Goal: Ask a question: Seek information or help from site administrators or community

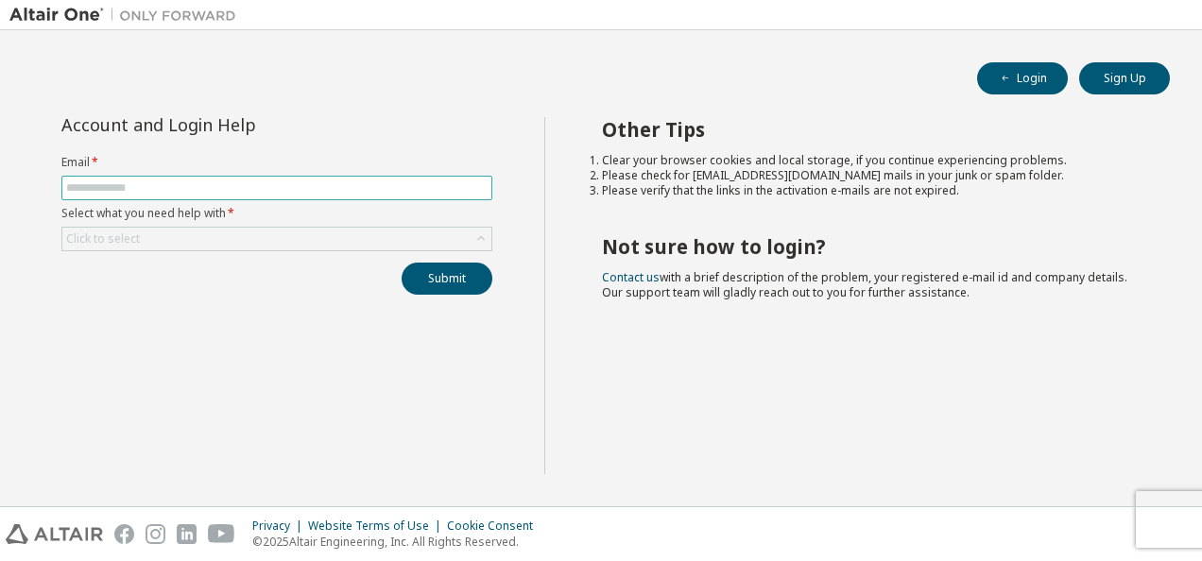
click at [105, 183] on input "text" at bounding box center [277, 188] width 422 height 15
type input "**********"
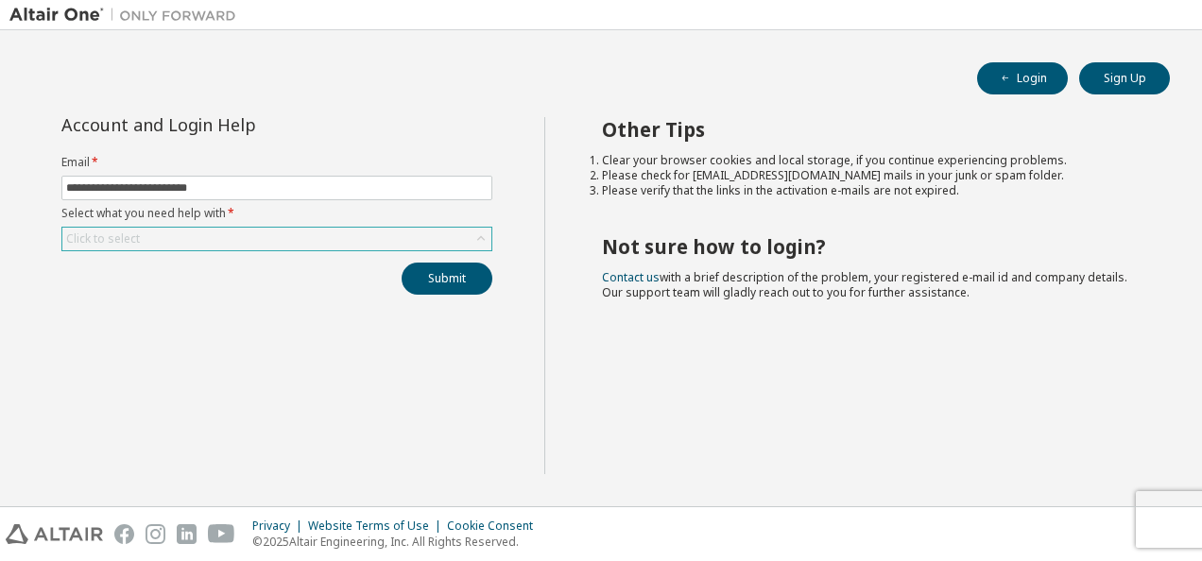
click at [148, 247] on div "Click to select" at bounding box center [276, 239] width 429 height 23
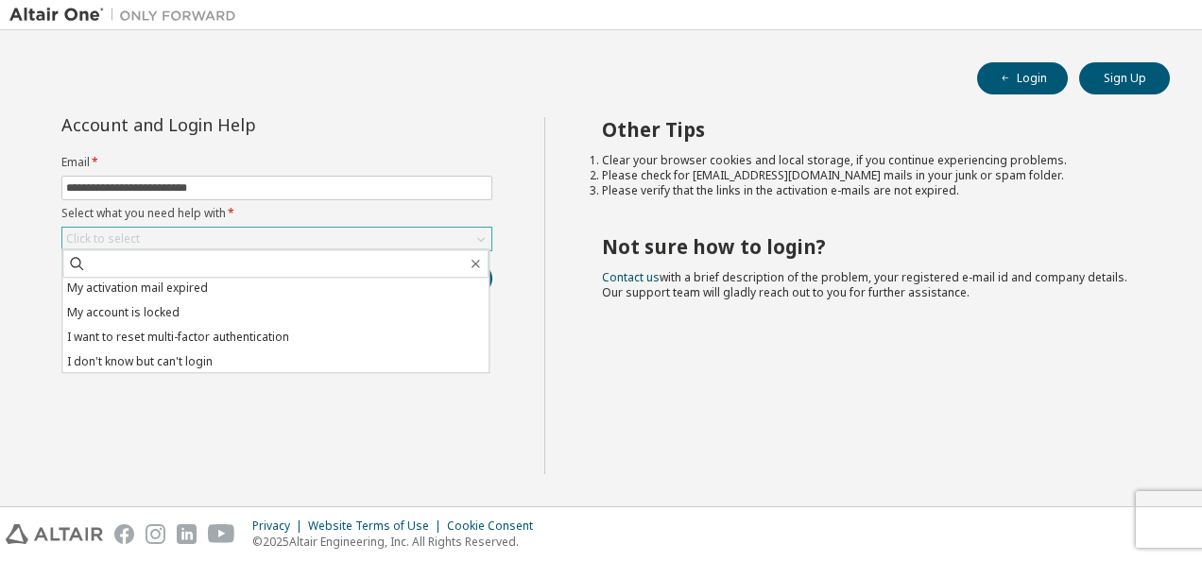
scroll to position [53, 0]
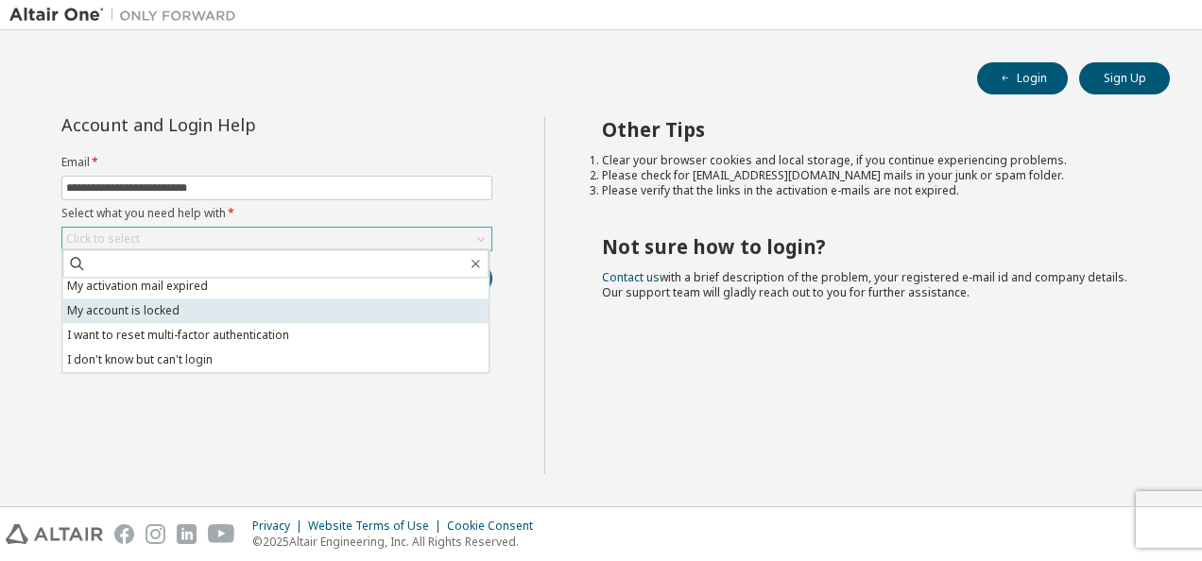
click at [162, 321] on li "My account is locked" at bounding box center [275, 311] width 426 height 25
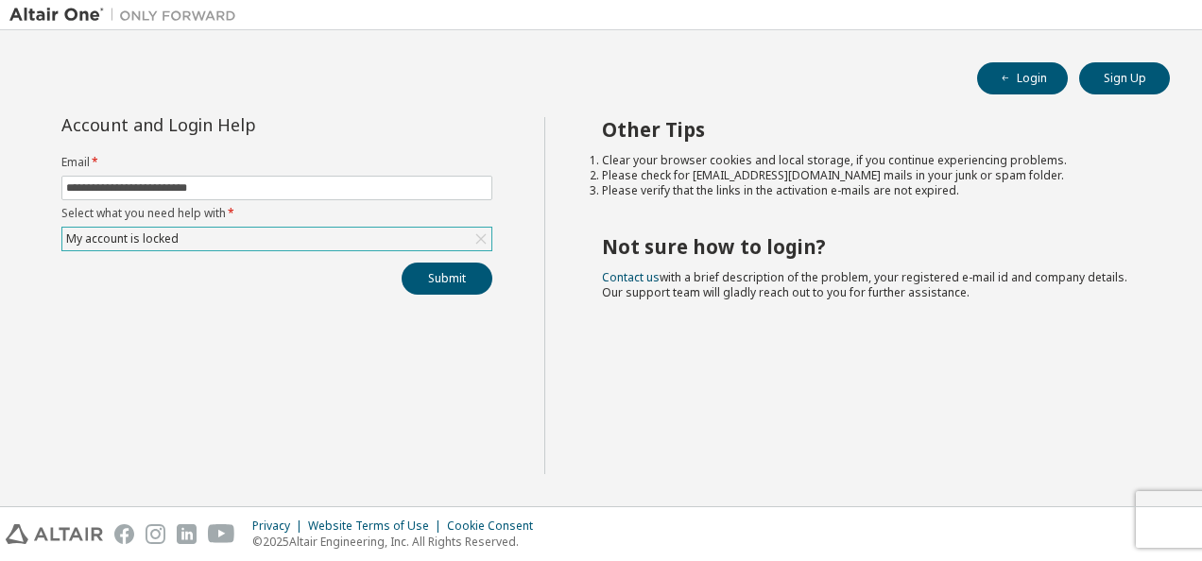
click at [157, 248] on div "My account is locked" at bounding box center [276, 239] width 429 height 23
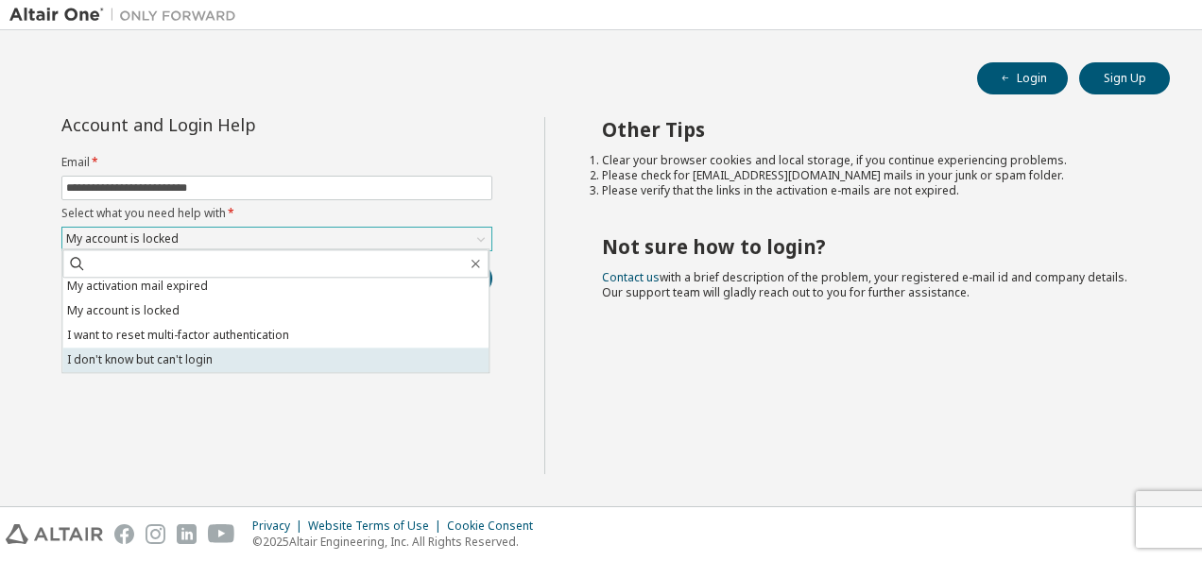
click at [175, 369] on li "I don't know but can't login" at bounding box center [275, 360] width 426 height 25
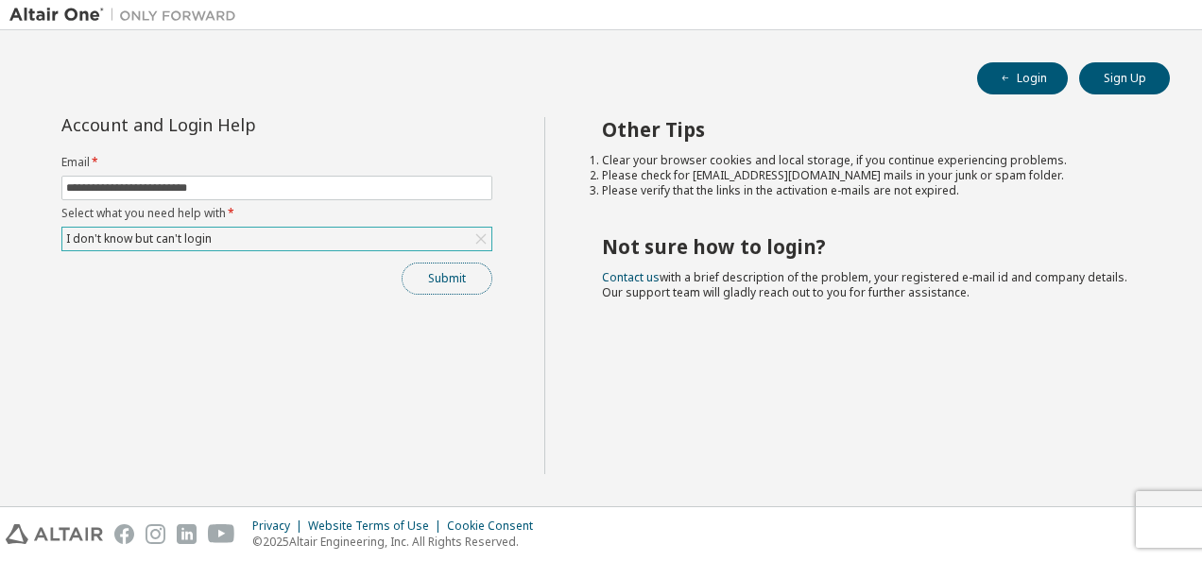
click at [431, 287] on button "Submit" at bounding box center [447, 279] width 91 height 32
